Goal: Navigation & Orientation: Find specific page/section

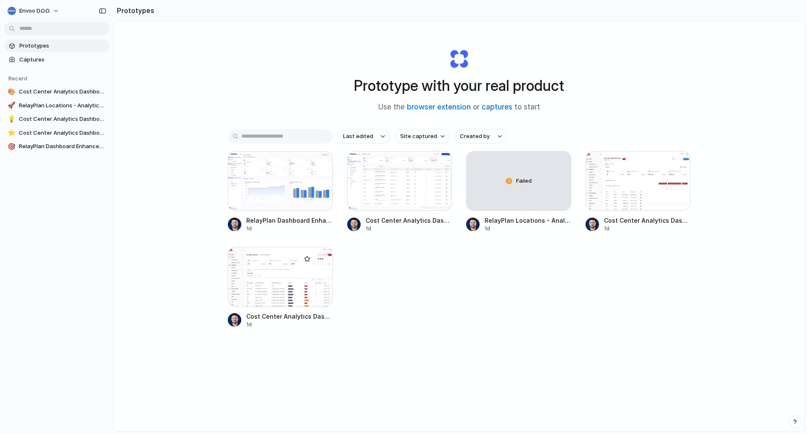
click at [301, 291] on div at bounding box center [280, 276] width 105 height 60
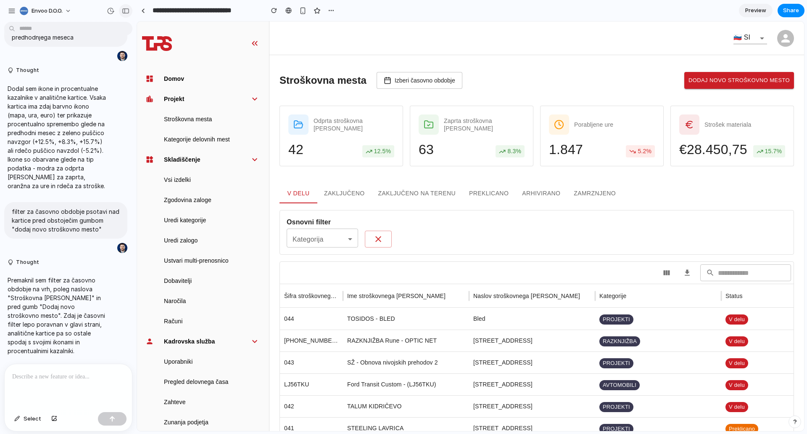
click at [128, 11] on div "button" at bounding box center [126, 11] width 8 height 6
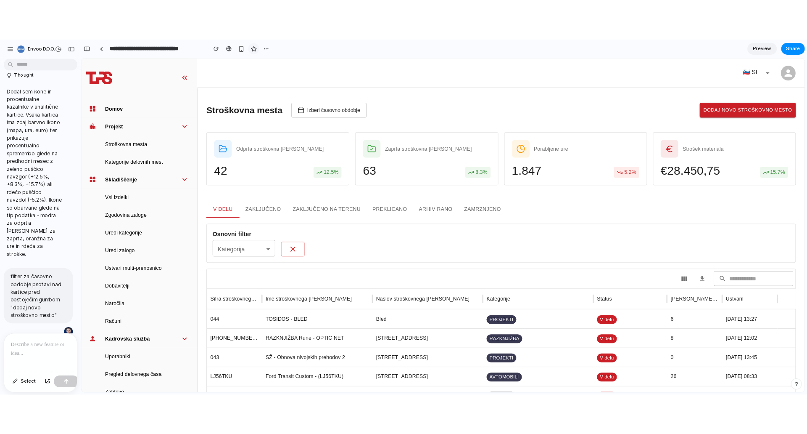
scroll to position [474, 0]
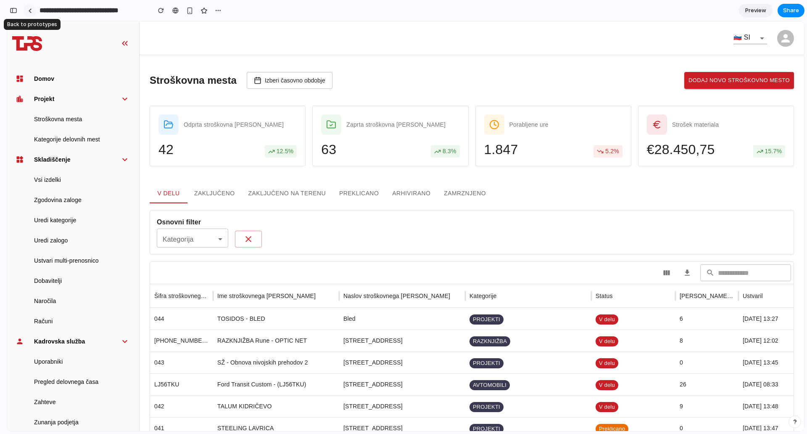
click at [30, 13] on link at bounding box center [30, 10] width 13 height 13
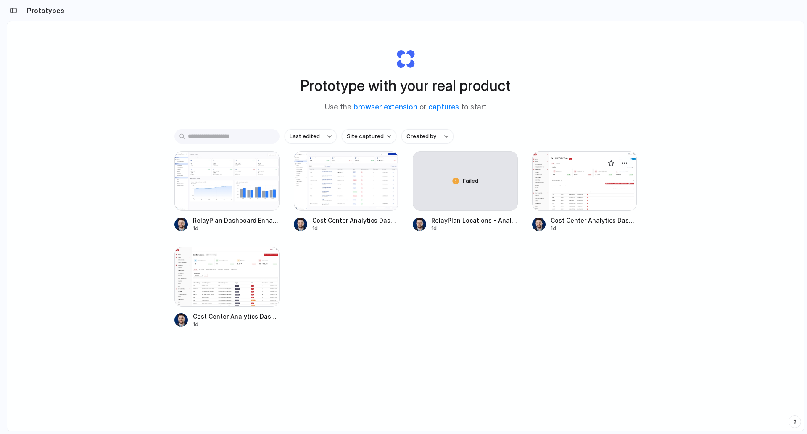
click at [611, 193] on div at bounding box center [584, 181] width 105 height 60
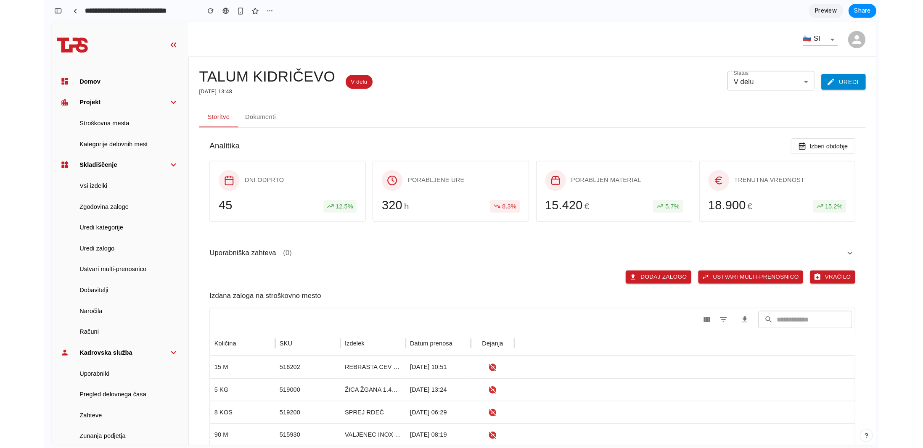
scroll to position [574, 0]
